Goal: Communication & Community: Answer question/provide support

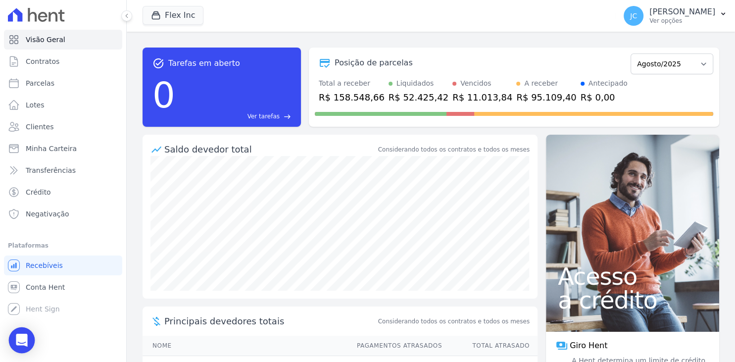
click at [21, 344] on icon "Open Intercom Messenger" at bounding box center [21, 340] width 13 height 13
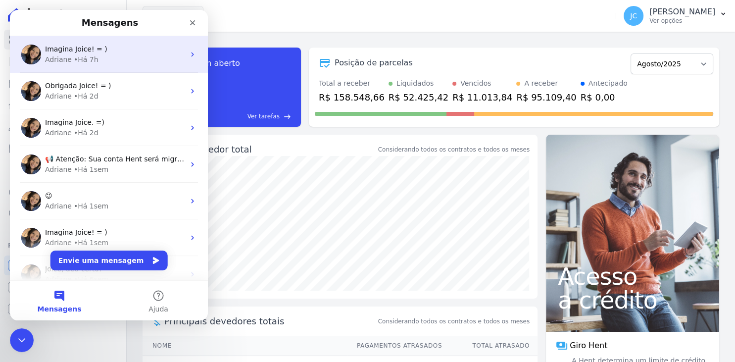
click at [118, 66] on div "Imagina Joice! = ) Adriane • Há 7h" at bounding box center [109, 54] width 198 height 37
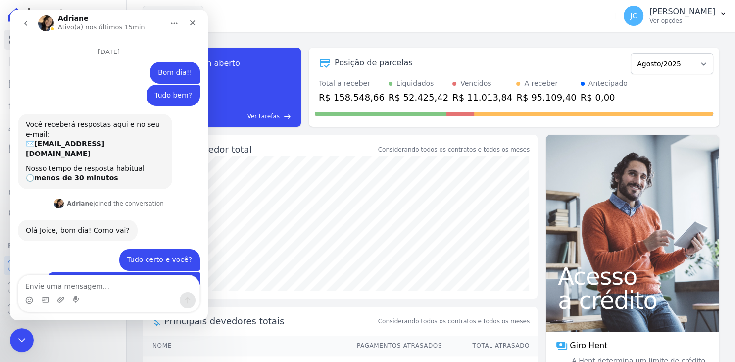
scroll to position [798, 0]
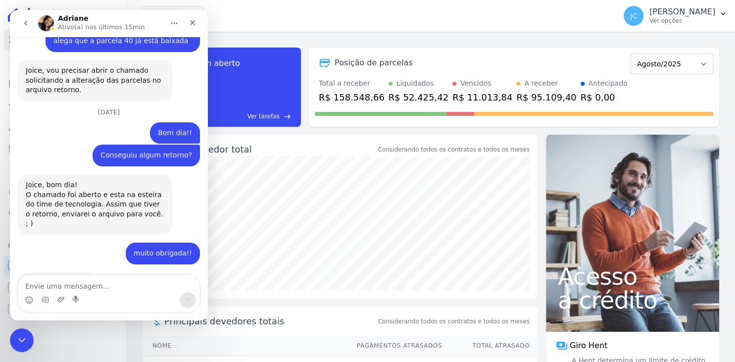
click at [125, 291] on textarea "Envie uma mensagem..." at bounding box center [108, 283] width 181 height 17
type textarea "o"
type textarea "Oii"
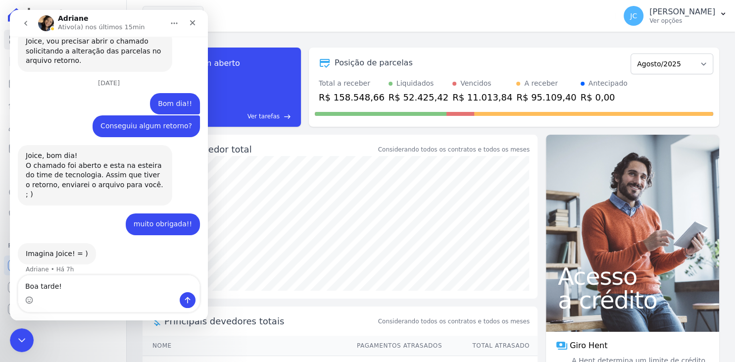
type textarea "Boa tarde!!"
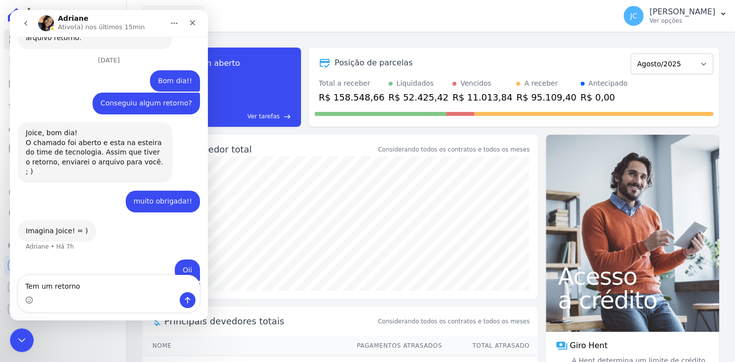
type textarea "Tem um retorno?"
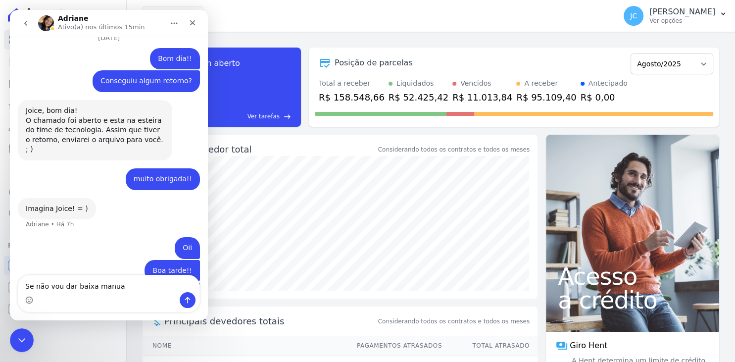
type textarea "Se não vou dar baixa manual"
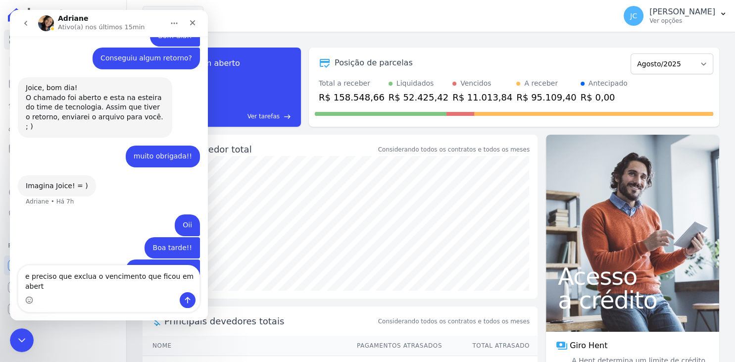
type textarea "e preciso que exclua o vencimento que ficou em aberto"
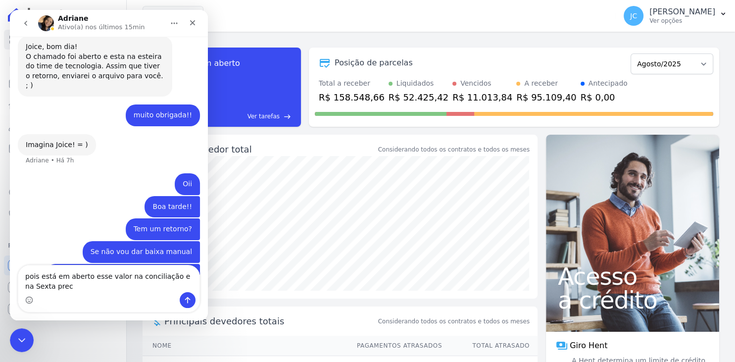
scroll to position [937, 0]
type textarea "pois está em aberto esse valor na conciliação e na Sexta preciso deixar tudo al…"
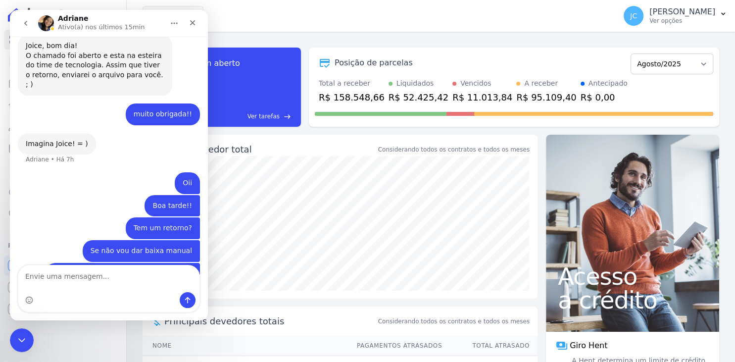
scroll to position [959, 0]
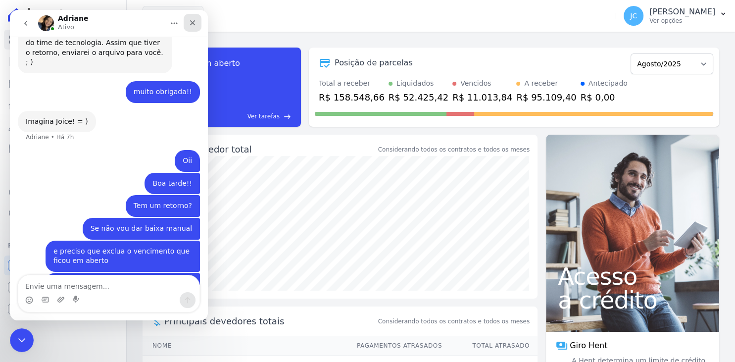
click at [191, 24] on icon "Fechar" at bounding box center [192, 22] width 5 height 5
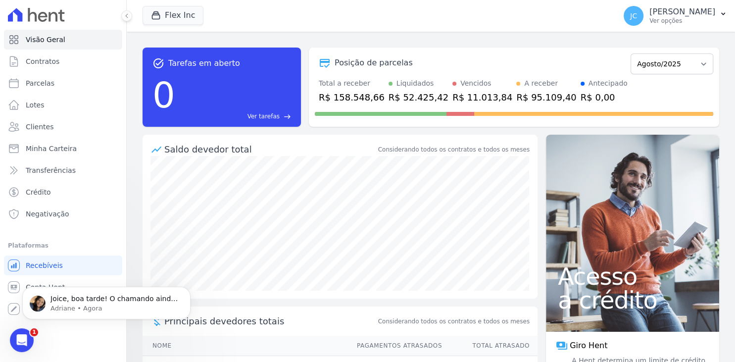
scroll to position [0, 0]
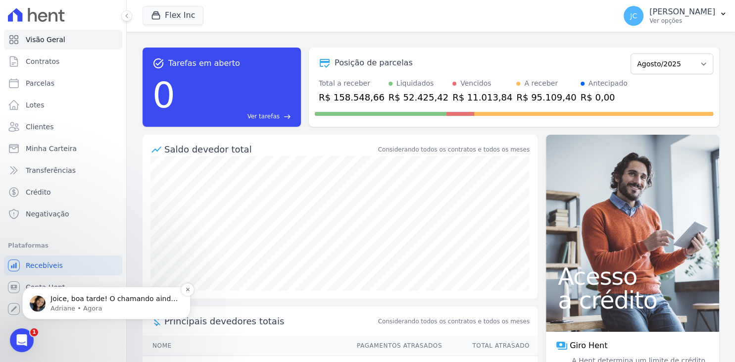
click at [117, 306] on p "Adriane • Agora" at bounding box center [114, 308] width 128 height 9
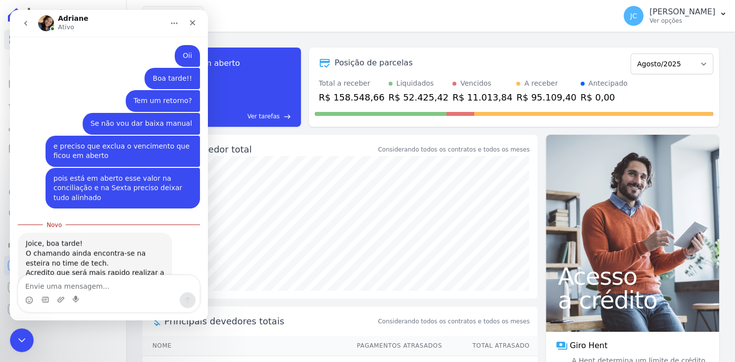
scroll to position [1053, 0]
click at [252, 43] on div "task_alt Tarefas em aberto 0 Ver tarefas east Posição de parcelas Julho/2025 Ag…" at bounding box center [431, 87] width 577 height 95
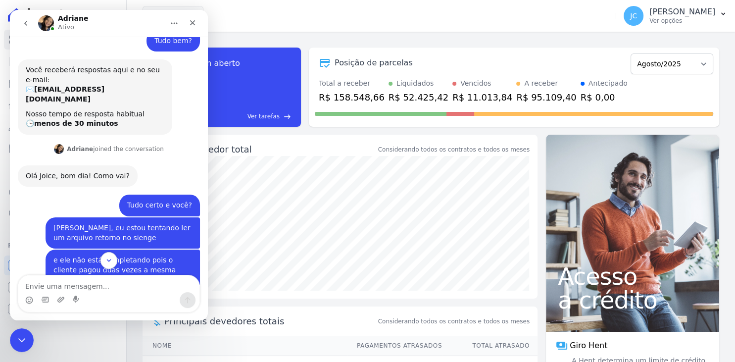
scroll to position [0, 0]
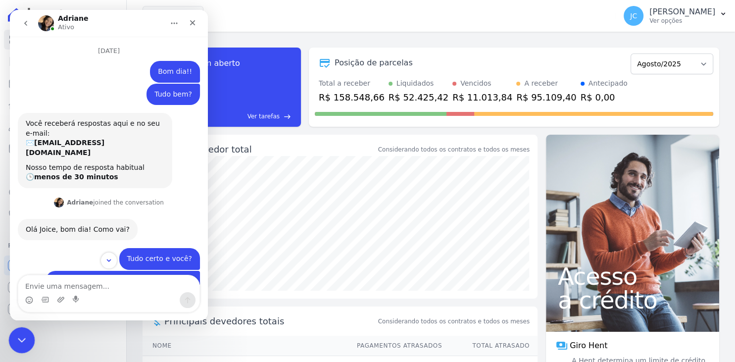
click at [22, 342] on icon "Encerramento do Messenger da Intercom" at bounding box center [20, 339] width 12 height 12
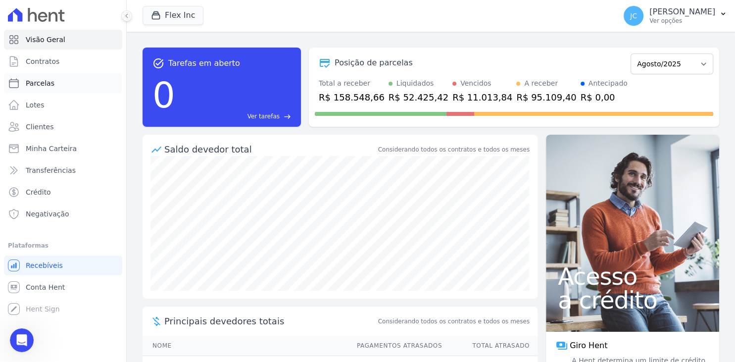
click at [65, 86] on link "Parcelas" at bounding box center [63, 83] width 118 height 20
select select
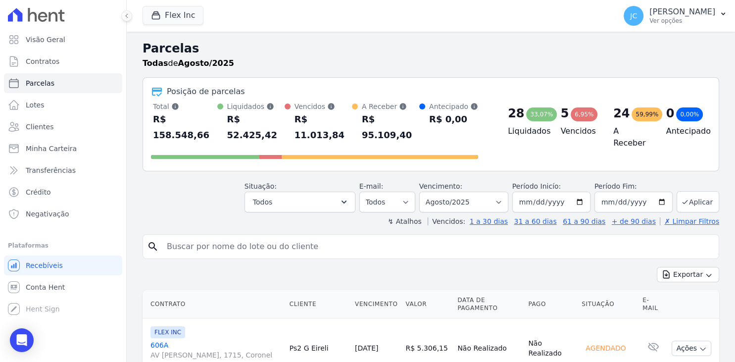
click at [231, 237] on input "search" at bounding box center [438, 247] width 554 height 20
type input "kleber"
select select
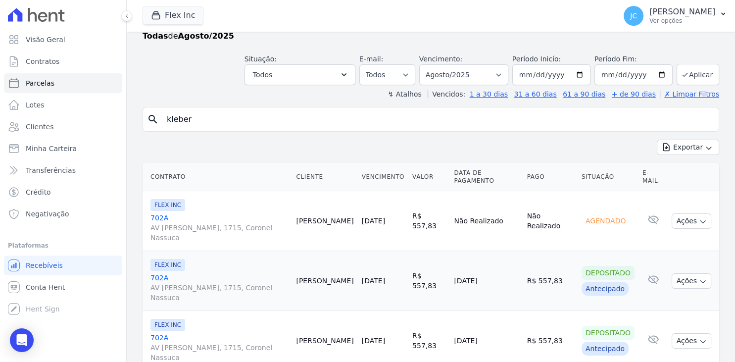
scroll to position [28, 0]
click at [686, 213] on button "Ações" at bounding box center [692, 220] width 40 height 15
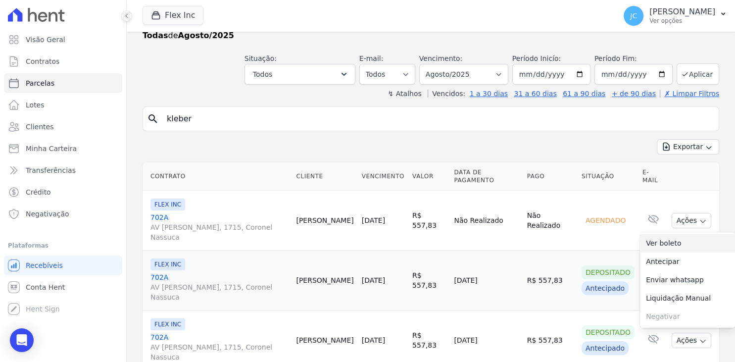
click at [672, 234] on link "Ver boleto" at bounding box center [687, 243] width 95 height 18
click at [25, 332] on div "Open Intercom Messenger" at bounding box center [22, 340] width 26 height 26
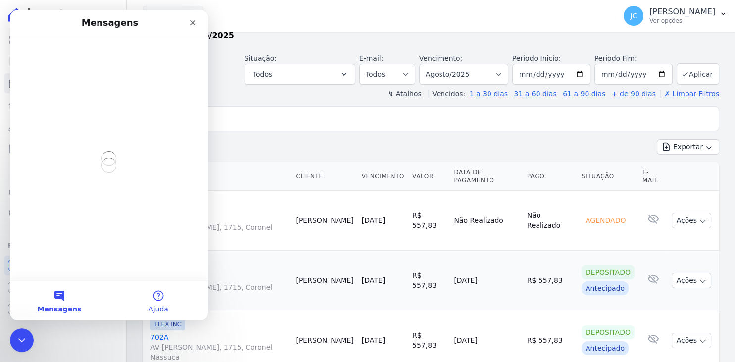
scroll to position [0, 0]
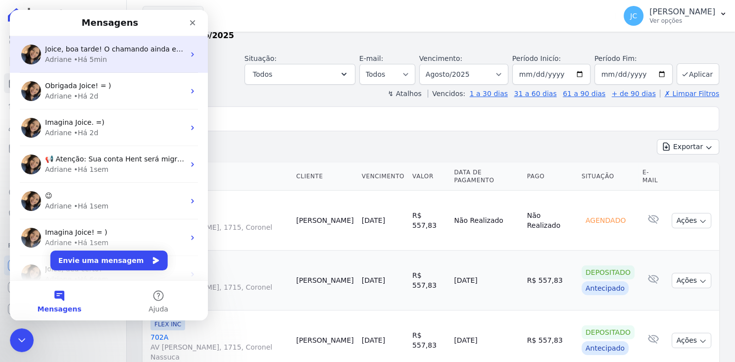
click at [132, 63] on div "Adriane • Há 5min" at bounding box center [115, 59] width 140 height 10
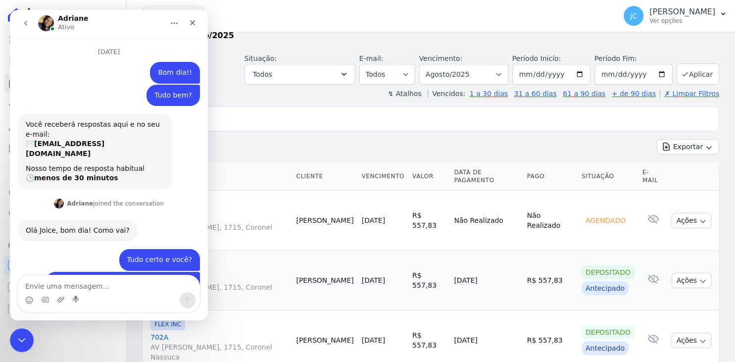
scroll to position [1037, 0]
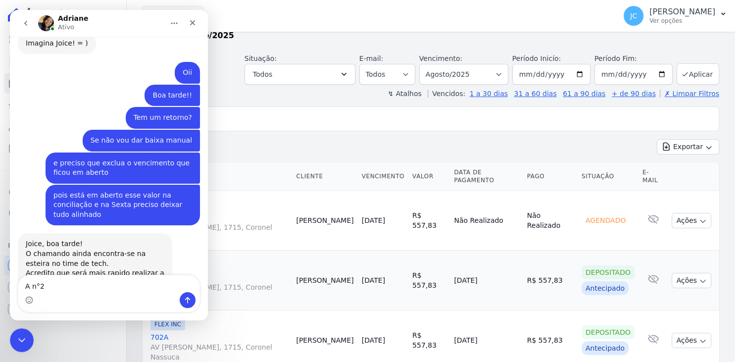
type textarea "A n°24"
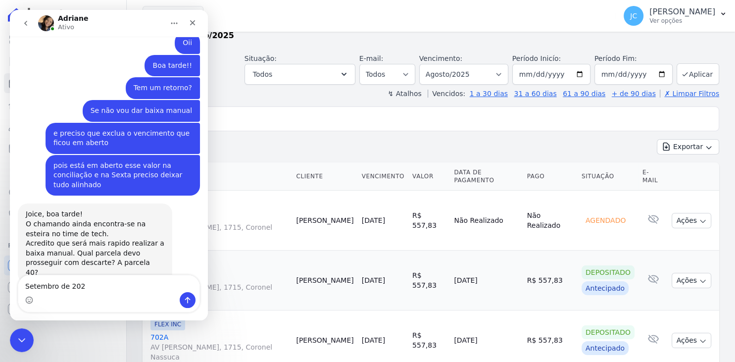
type textarea "Setembro de 2025"
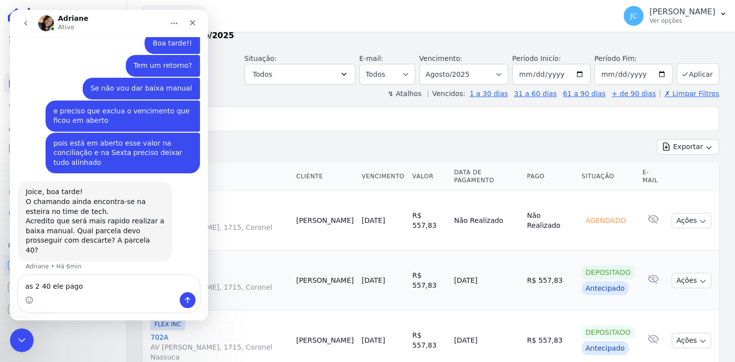
type textarea "as 2 40 ele pagou"
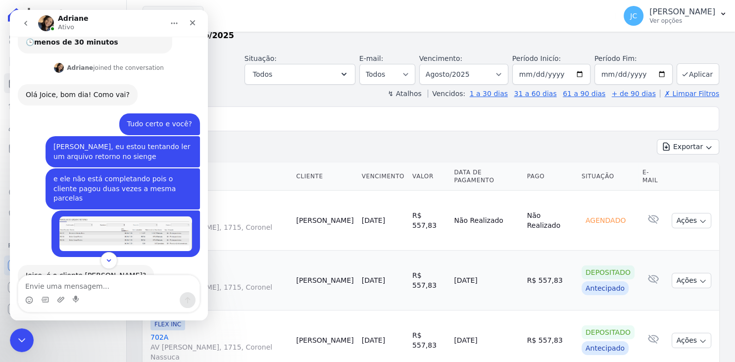
scroll to position [85, 0]
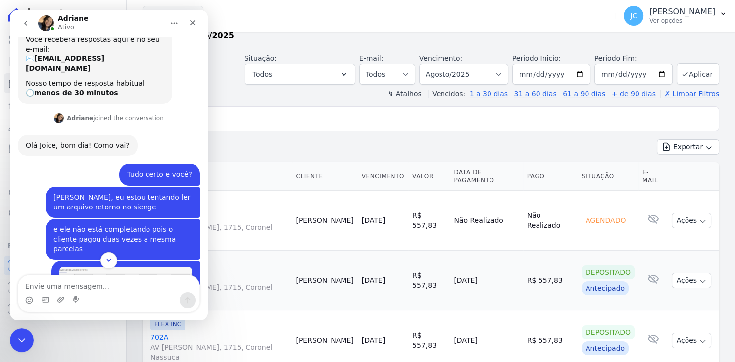
click at [143, 263] on div "Messenger da Intercom" at bounding box center [109, 260] width 198 height 17
click at [144, 262] on div "Messenger da Intercom" at bounding box center [109, 260] width 198 height 17
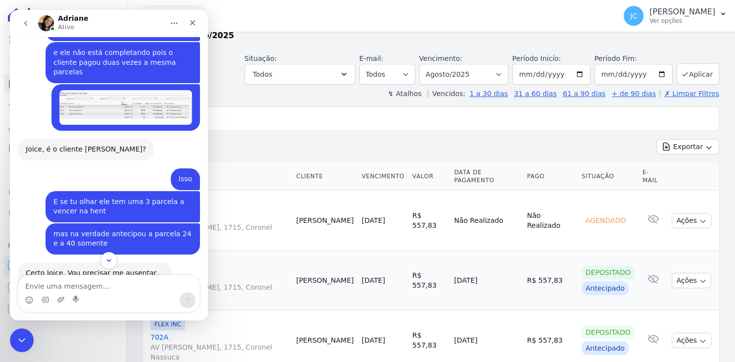
scroll to position [278, 0]
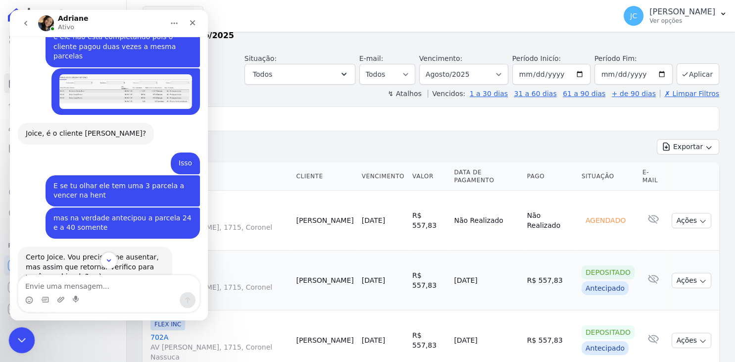
click at [19, 337] on icon "Encerramento do Messenger da Intercom" at bounding box center [20, 339] width 12 height 12
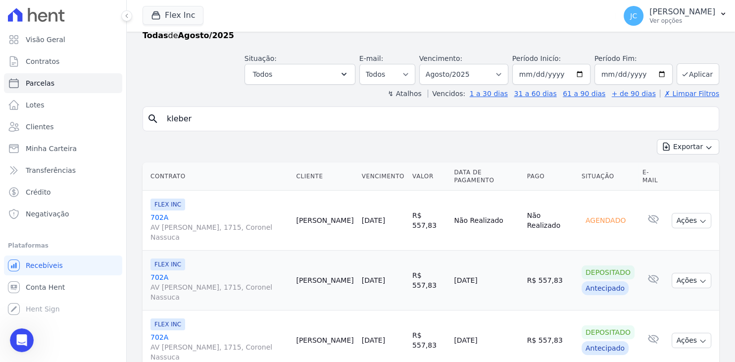
scroll to position [1112, 0]
